Goal: Check status: Check status

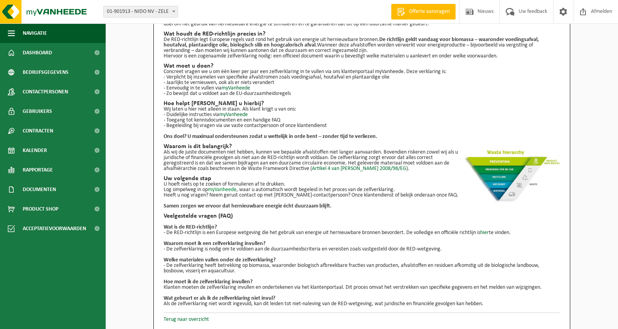
scroll to position [41, 0]
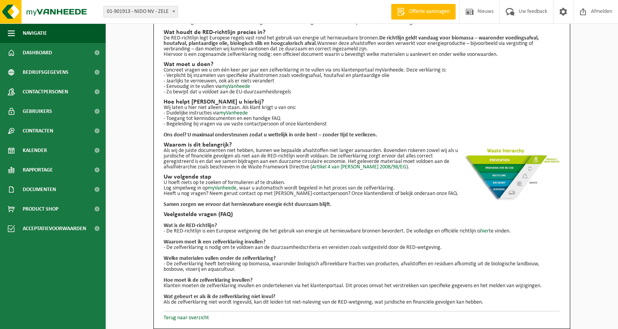
click at [215, 250] on p "- De zelfverklaring is nodig om te voldoen aan de duurzaamheidscriteria en vere…" at bounding box center [362, 247] width 396 height 5
click at [192, 317] on link "Terug naar overzicht" at bounding box center [186, 318] width 45 height 6
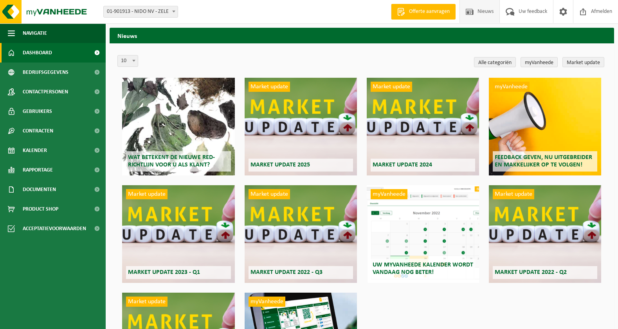
click at [43, 53] on span "Dashboard" at bounding box center [37, 53] width 29 height 20
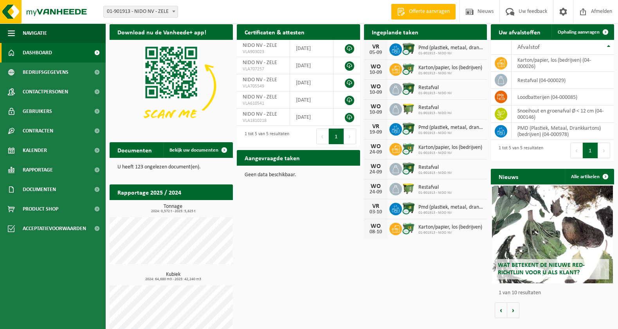
scroll to position [14, 0]
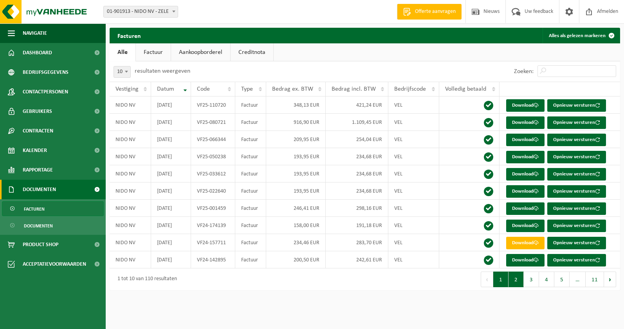
click at [520, 284] on button "2" at bounding box center [515, 280] width 15 height 16
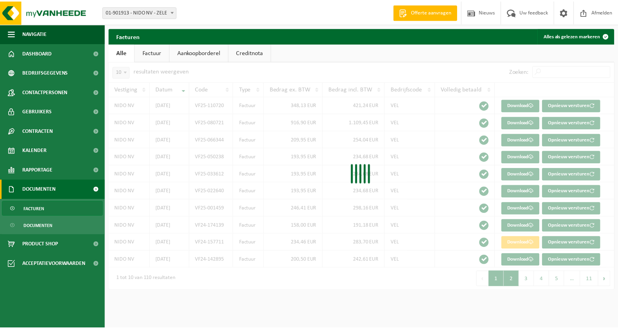
scroll to position [92, 0]
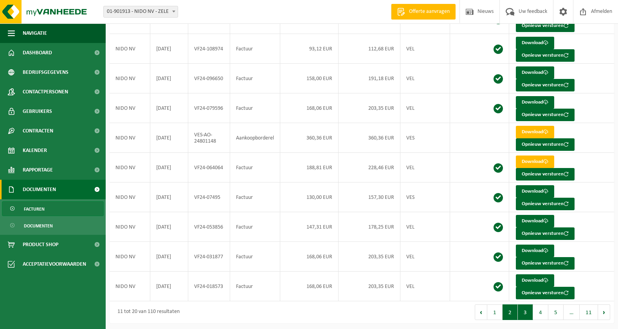
click at [522, 314] on button "3" at bounding box center [525, 313] width 15 height 16
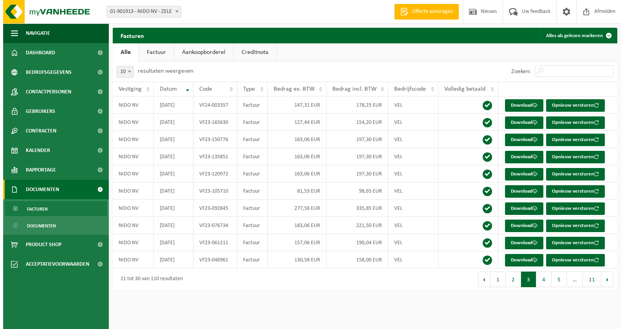
scroll to position [0, 0]
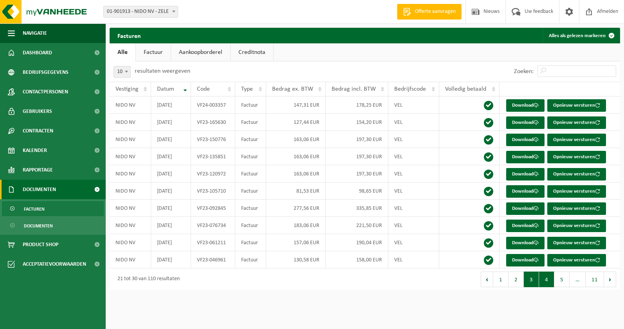
click at [543, 281] on button "4" at bounding box center [546, 280] width 15 height 16
click at [54, 50] on link "Dashboard" at bounding box center [53, 53] width 106 height 20
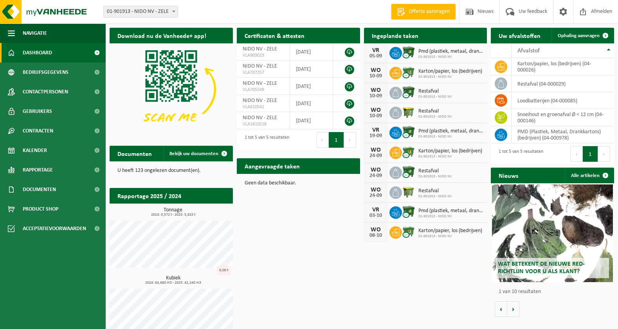
click at [266, 236] on div "Download nu de Vanheede+ app! Verberg Certificaten & attesten Bekijk uw certifi…" at bounding box center [362, 184] width 508 height 320
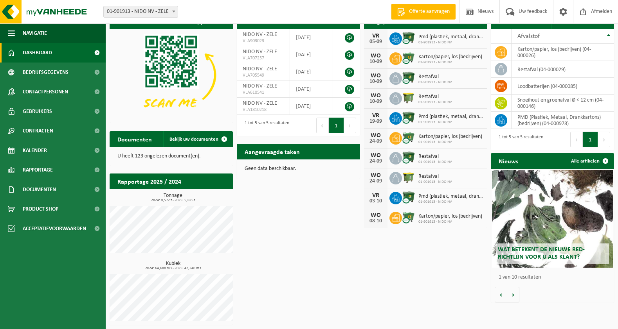
click at [173, 176] on h2 "Rapportage 2025 / 2024" at bounding box center [149, 181] width 79 height 15
click at [160, 178] on h2 "Rapportage 2025 / 2024" at bounding box center [149, 181] width 79 height 15
click at [181, 192] on div "Tonnage 2024: 0,572 t - 2025: 5,825 t Kubiek 2024: 64,680 m3 - 2025: 42,240 m3 …" at bounding box center [171, 257] width 123 height 136
click at [196, 264] on h3 "Kubiek 2024: 64,680 m3 - 2025: 42,240 m3" at bounding box center [172, 265] width 119 height 9
click at [37, 175] on span "Rapportage" at bounding box center [38, 170] width 30 height 20
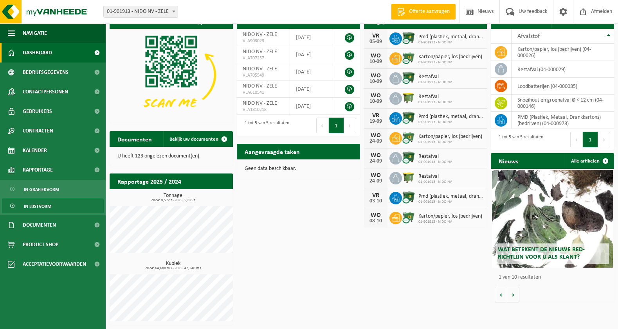
click at [34, 202] on span "In lijstvorm" at bounding box center [37, 206] width 27 height 15
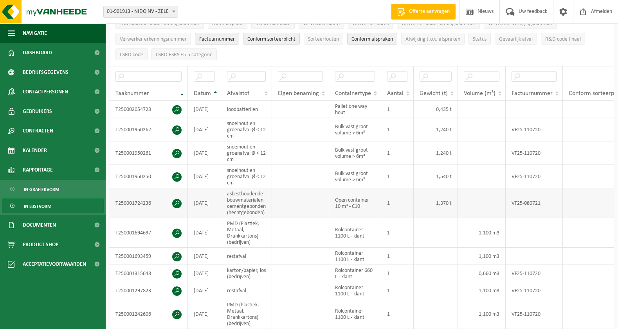
scroll to position [39, 0]
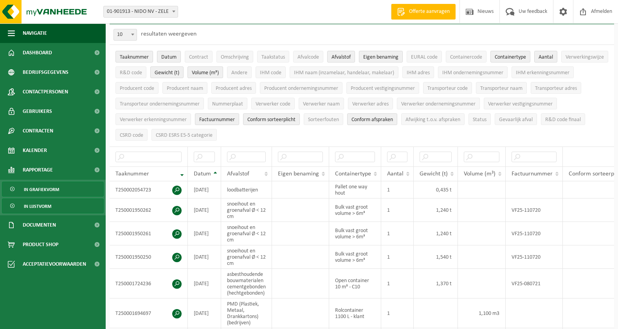
click at [47, 189] on span "In grafiekvorm" at bounding box center [41, 189] width 35 height 15
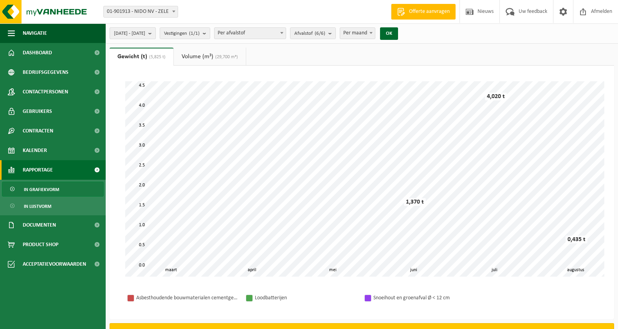
click at [145, 34] on span "2025-03-01 - 2025-08-29" at bounding box center [129, 34] width 31 height 12
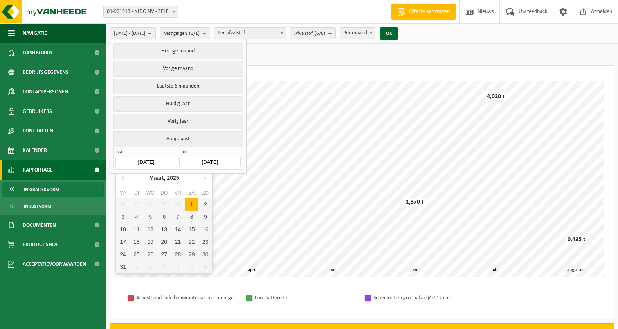
click at [155, 158] on input "2025-03-01" at bounding box center [145, 162] width 61 height 11
click at [126, 178] on icon at bounding box center [123, 178] width 13 height 13
click at [145, 202] on div "1" at bounding box center [151, 204] width 14 height 13
type input "[DATE]"
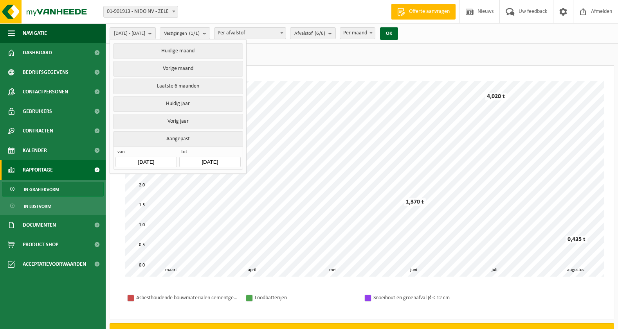
click at [204, 161] on input "2025-08-29" at bounding box center [209, 162] width 61 height 11
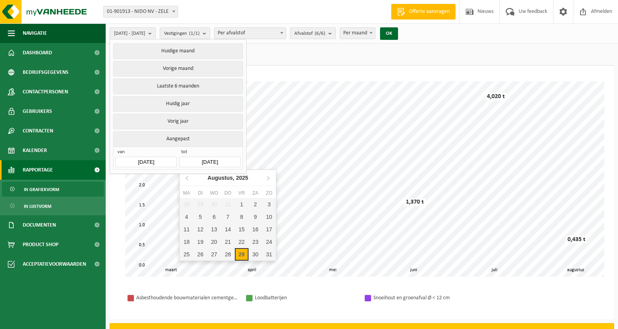
click at [242, 255] on div "29" at bounding box center [242, 254] width 14 height 13
type input "[DATE]"
click at [227, 257] on div "28" at bounding box center [228, 254] width 14 height 13
type input "[DATE]"
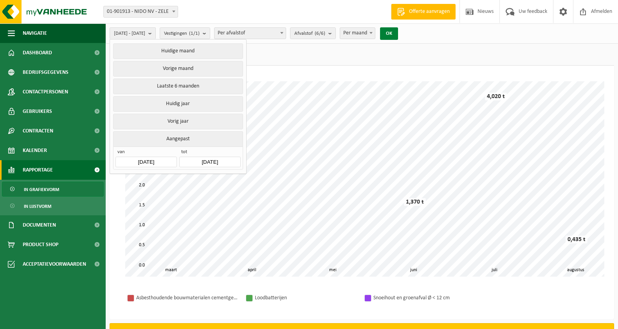
click at [398, 34] on button "OK" at bounding box center [389, 33] width 18 height 13
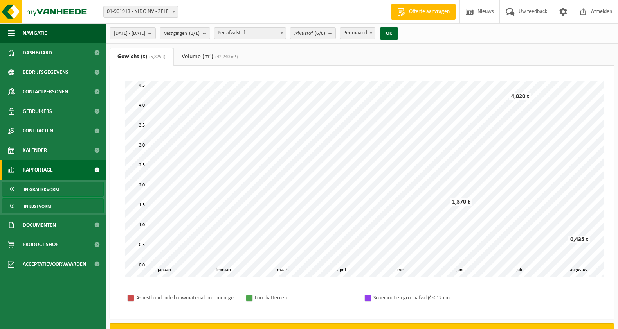
click at [63, 204] on link "In lijstvorm" at bounding box center [53, 206] width 102 height 15
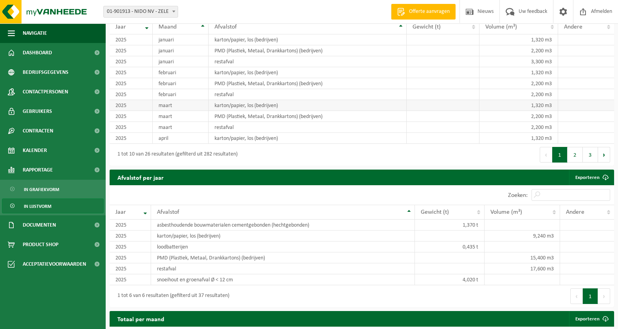
scroll to position [548, 0]
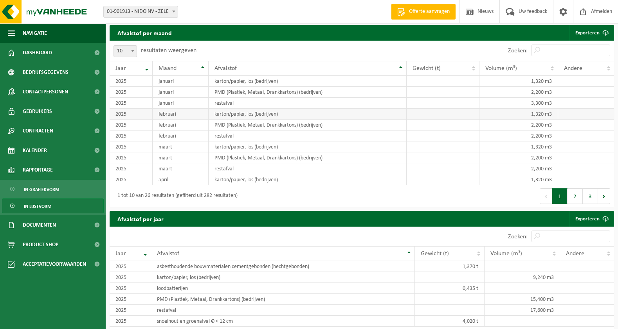
click at [175, 119] on td "februari" at bounding box center [181, 114] width 56 height 11
click at [579, 202] on button "2" at bounding box center [574, 197] width 15 height 16
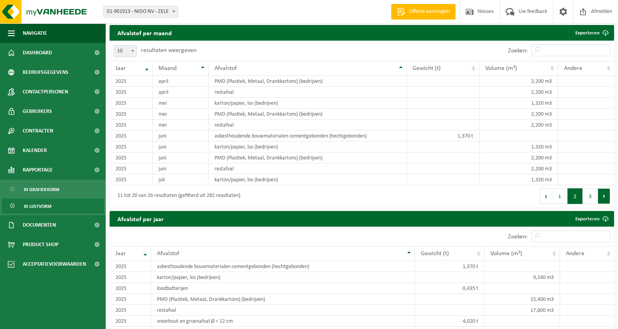
click at [601, 203] on button "Volgende" at bounding box center [604, 197] width 12 height 16
